Goal: Transaction & Acquisition: Purchase product/service

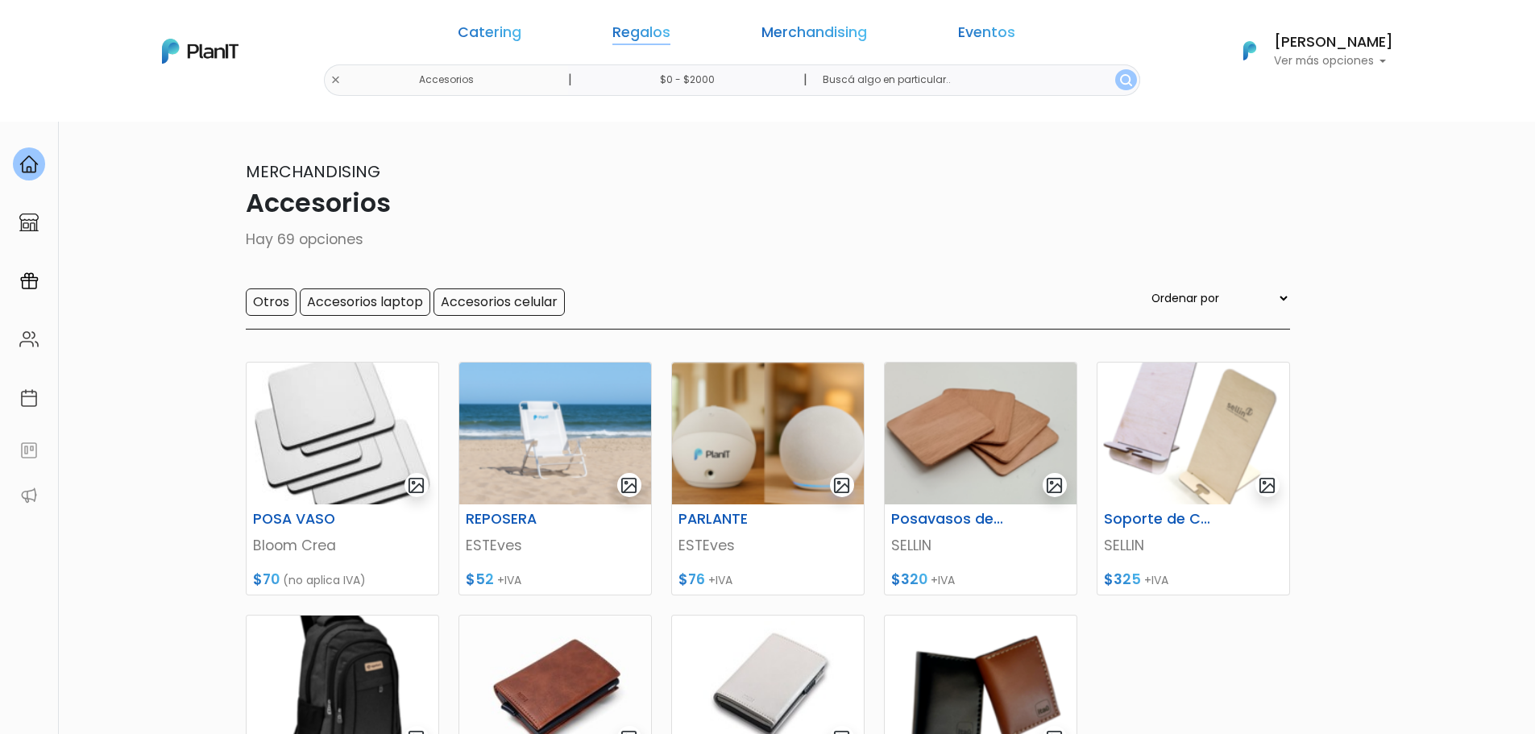
click at [670, 31] on link "Regalos" at bounding box center [641, 35] width 58 height 19
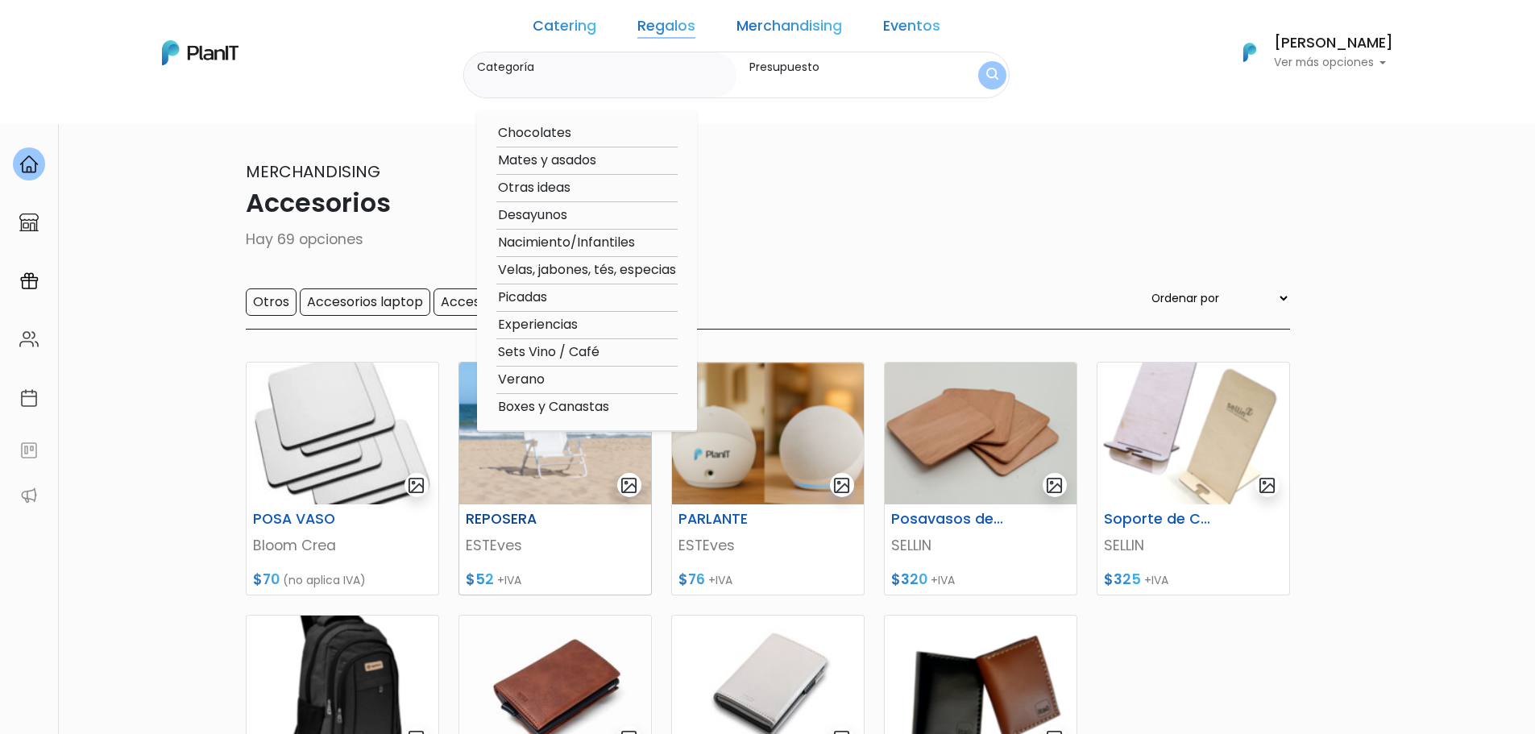
click at [586, 407] on option "Boxes y Canastas" at bounding box center [586, 407] width 181 height 20
type input "Boxes y Canastas"
type input "$0 - $2000"
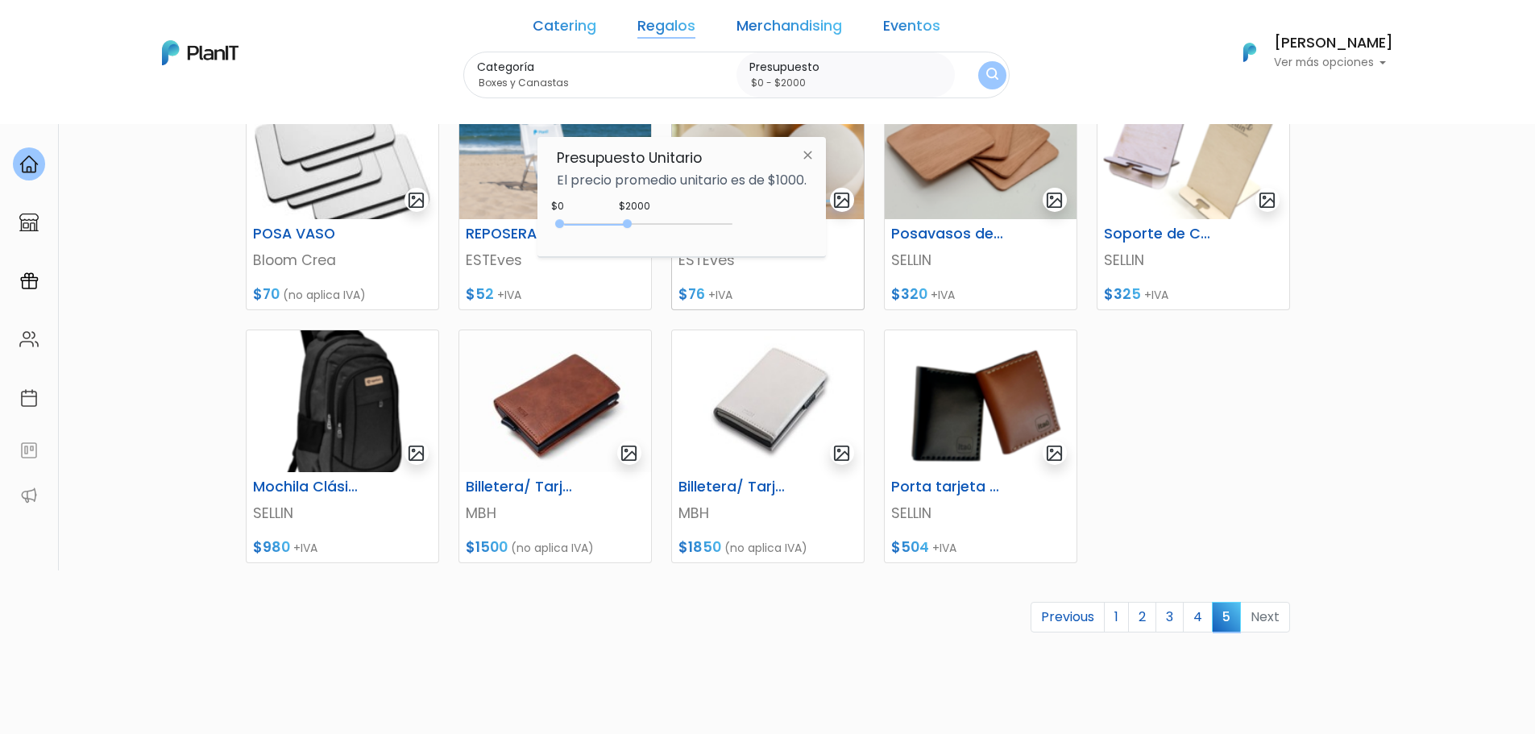
scroll to position [161, 0]
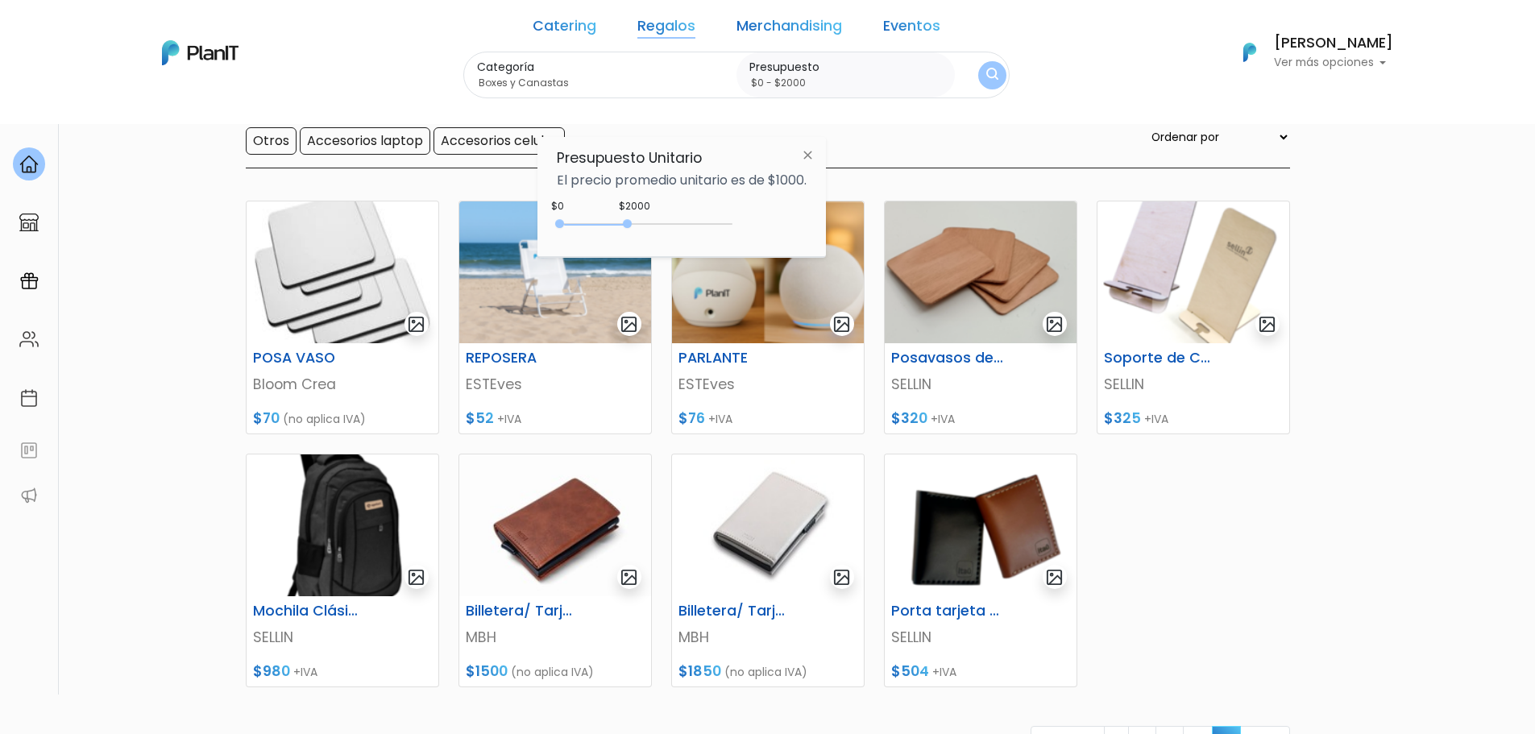
click at [986, 77] on img "submit" at bounding box center [992, 75] width 12 height 15
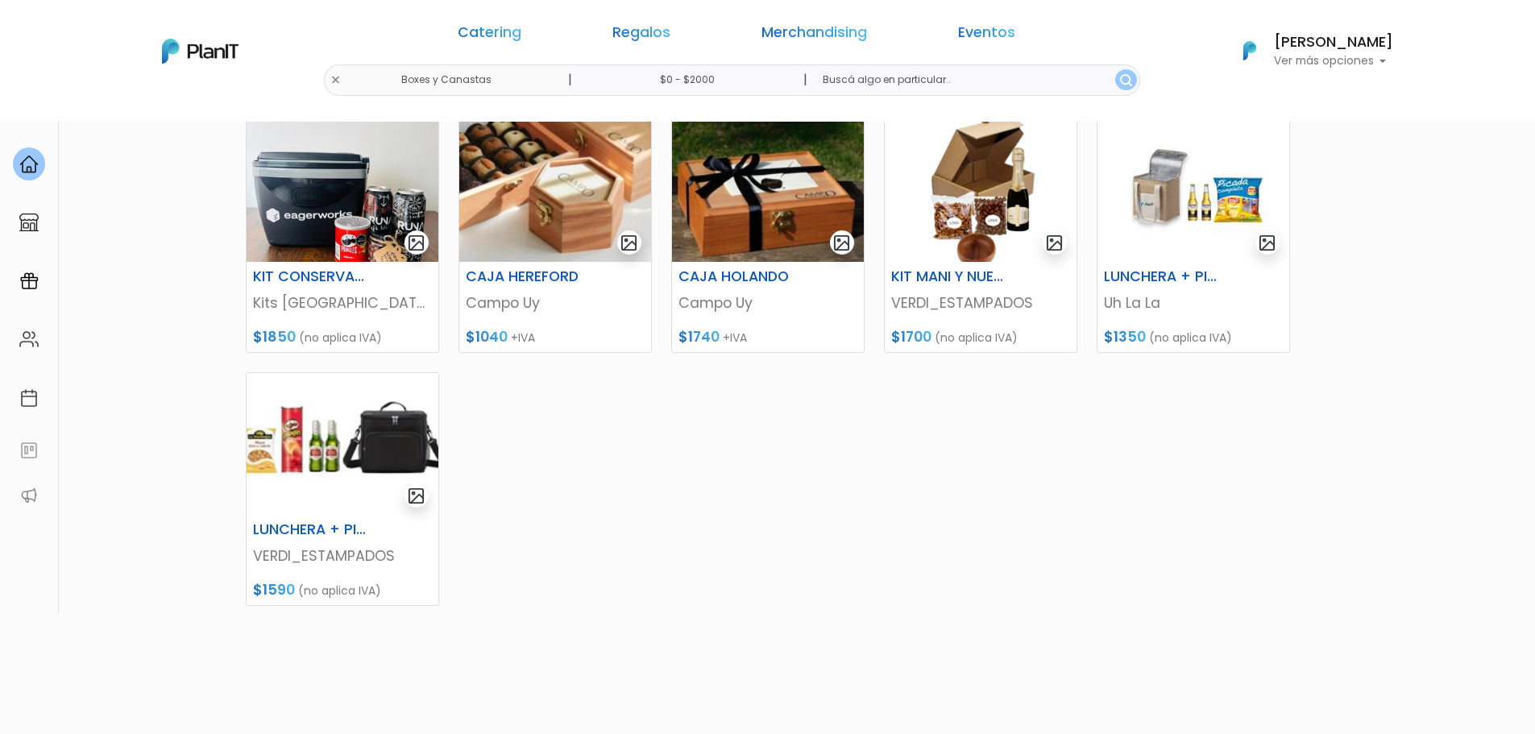
scroll to position [242, 0]
